Goal: Task Accomplishment & Management: Use online tool/utility

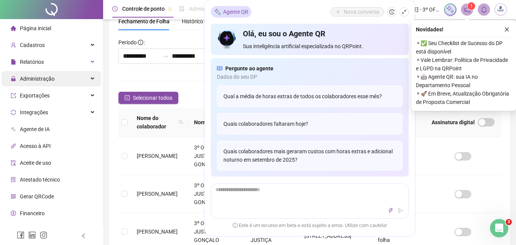
click at [77, 75] on div "Administração" at bounding box center [52, 78] width 100 height 15
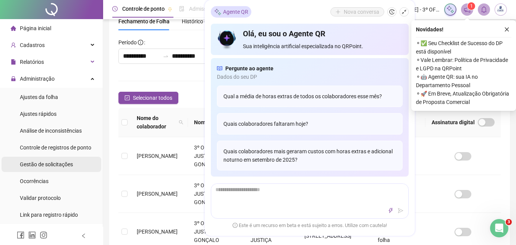
click at [53, 162] on span "Gestão de solicitações" at bounding box center [46, 164] width 53 height 6
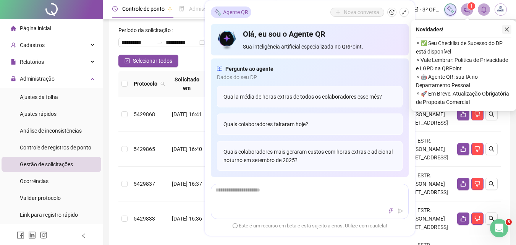
click at [506, 28] on icon "close" at bounding box center [506, 29] width 5 height 5
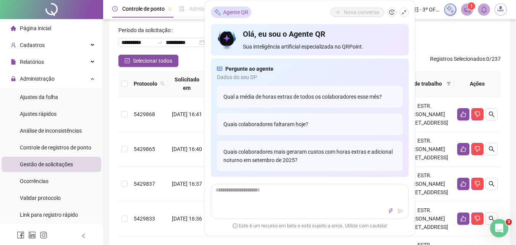
click at [403, 12] on icon "shrink" at bounding box center [403, 12] width 5 height 5
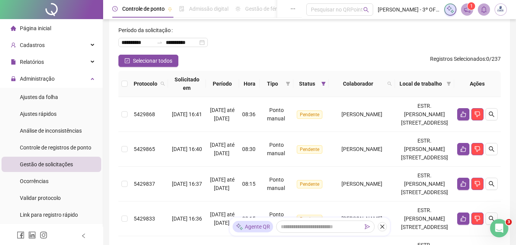
click at [120, 84] on th at bounding box center [124, 84] width 12 height 26
click at [129, 59] on icon "check-square" at bounding box center [127, 60] width 5 height 5
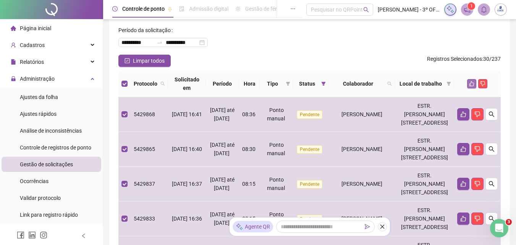
click at [469, 85] on button "button" at bounding box center [471, 83] width 9 height 9
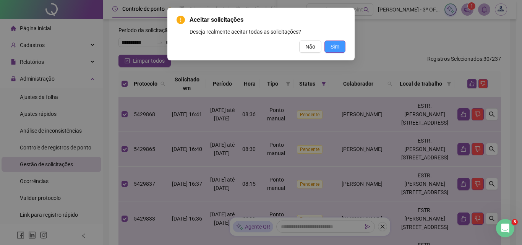
click at [336, 43] on span "Sim" at bounding box center [334, 46] width 9 height 8
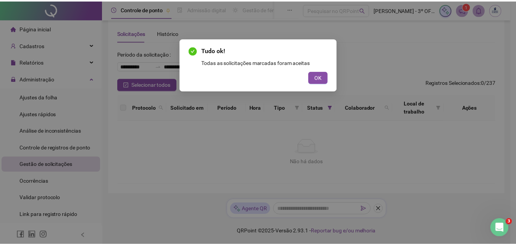
scroll to position [10, 0]
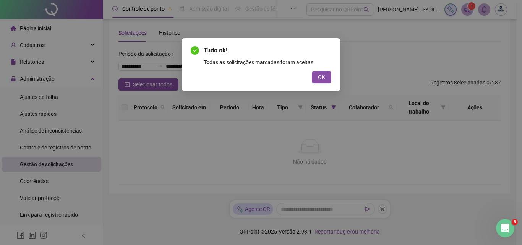
click at [327, 81] on button "OK" at bounding box center [321, 77] width 19 height 12
